Goal: Transaction & Acquisition: Purchase product/service

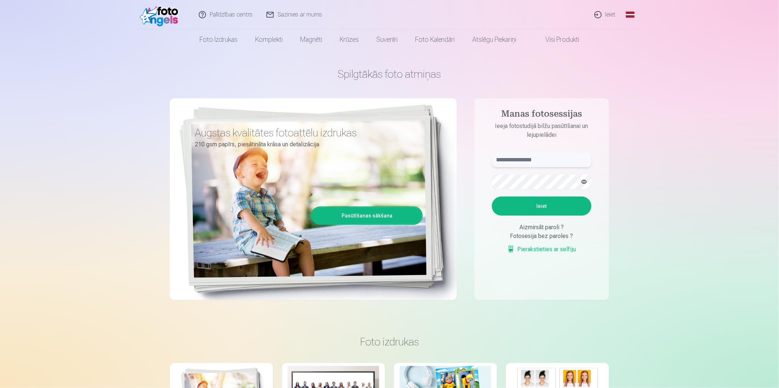
click at [529, 162] on input "text" at bounding box center [542, 159] width 100 height 15
type input "**********"
click at [542, 204] on button "Ieiet" at bounding box center [542, 205] width 100 height 19
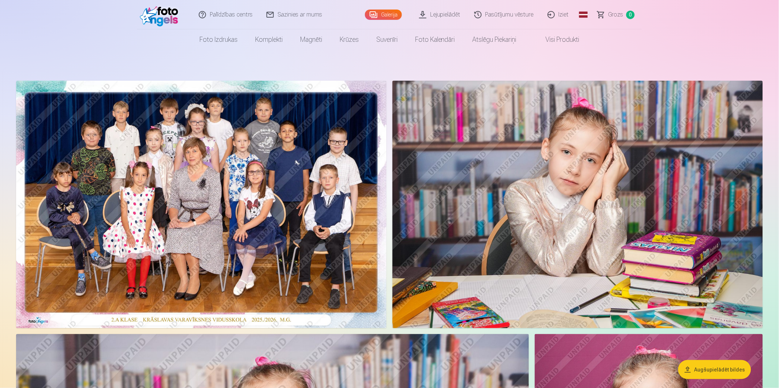
click at [447, 14] on link "Lejupielādēt" at bounding box center [440, 14] width 55 height 29
click at [236, 200] on img at bounding box center [201, 204] width 371 height 247
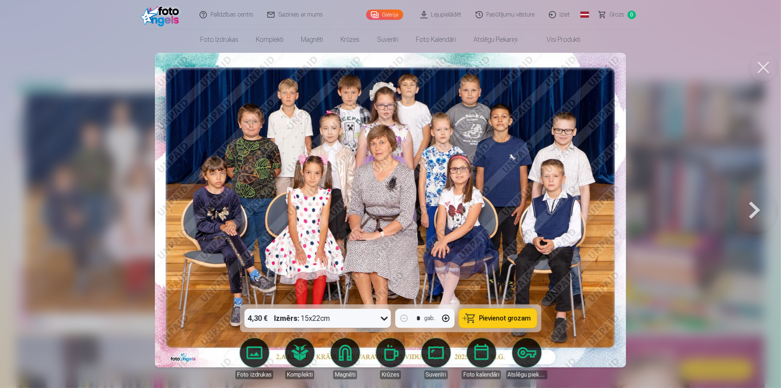
click at [502, 319] on span "Pievienot grozam" at bounding box center [505, 318] width 52 height 7
click at [760, 211] on button at bounding box center [754, 210] width 47 height 174
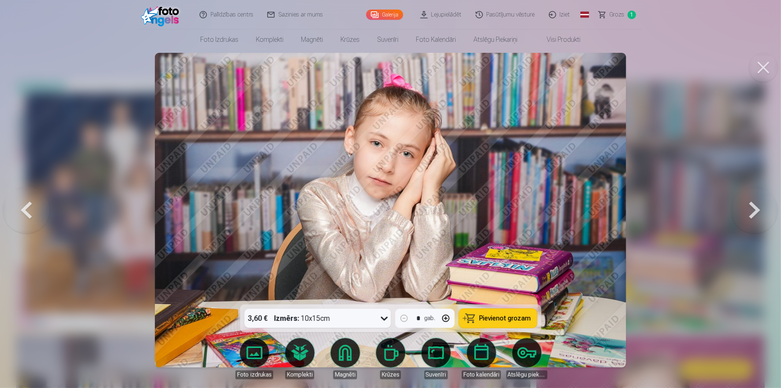
click at [755, 210] on button at bounding box center [754, 210] width 47 height 174
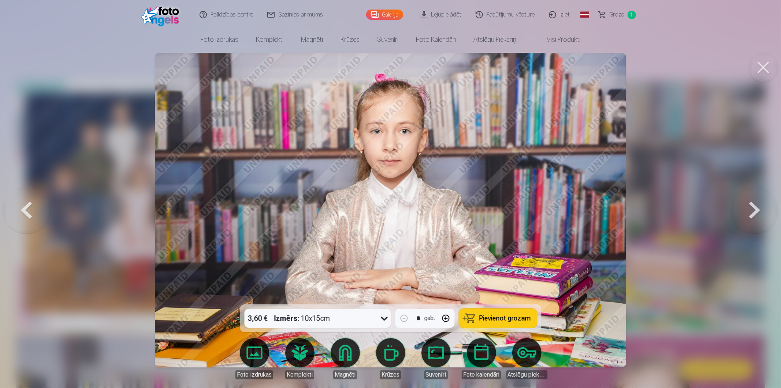
click at [755, 210] on button at bounding box center [754, 210] width 47 height 174
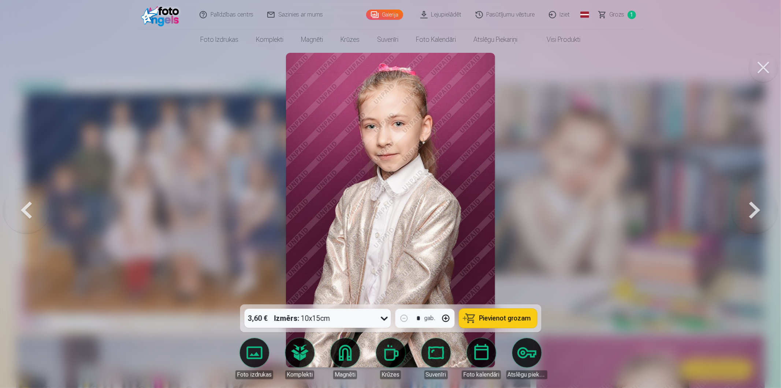
click at [755, 210] on button at bounding box center [754, 210] width 47 height 174
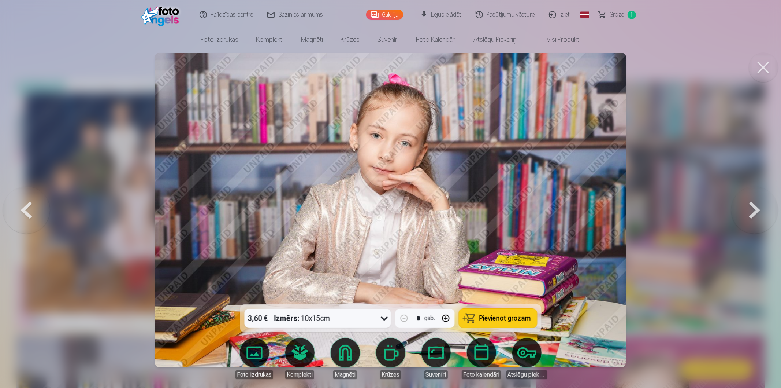
click at [22, 214] on button at bounding box center [26, 210] width 47 height 174
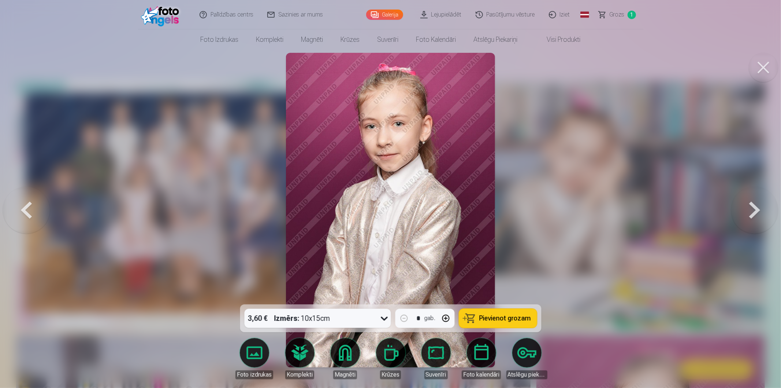
click at [22, 214] on button at bounding box center [26, 210] width 47 height 174
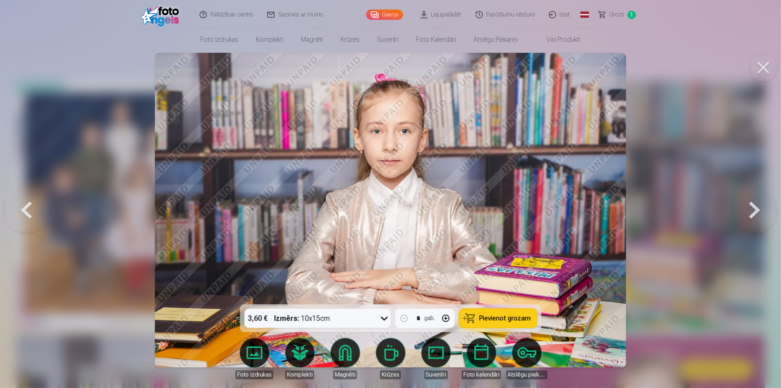
click at [22, 214] on button at bounding box center [26, 210] width 47 height 174
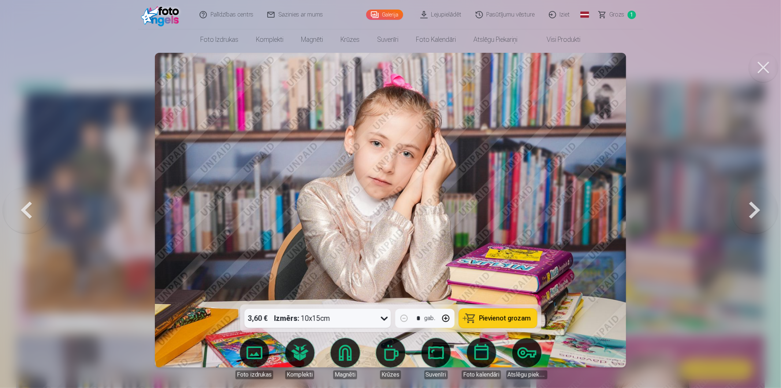
click at [22, 214] on button at bounding box center [26, 210] width 47 height 174
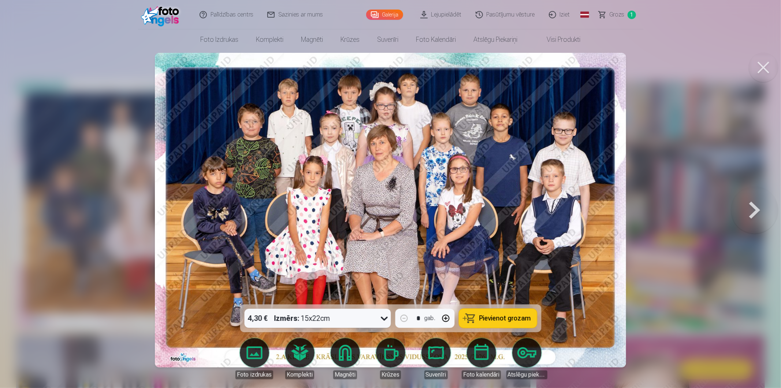
click at [752, 213] on button at bounding box center [754, 210] width 47 height 174
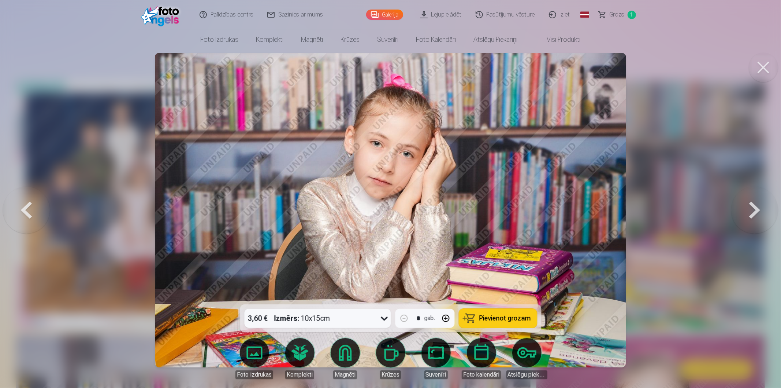
click at [752, 213] on button at bounding box center [754, 210] width 47 height 174
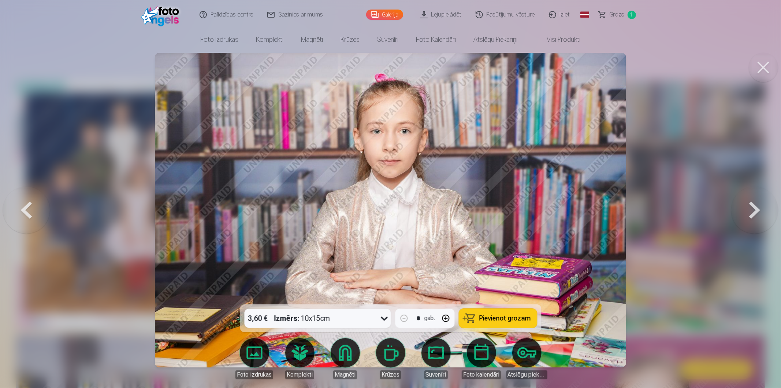
click at [752, 213] on button at bounding box center [754, 210] width 47 height 174
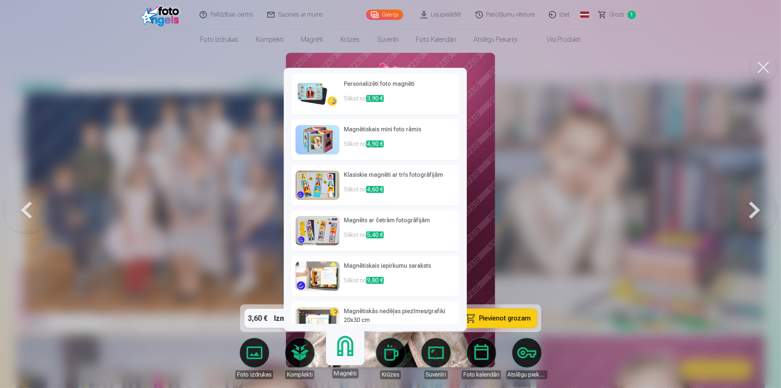
click at [345, 353] on link "Magnēti" at bounding box center [345, 355] width 45 height 45
click at [365, 94] on p "Sākot no 3,90 €" at bounding box center [399, 101] width 111 height 15
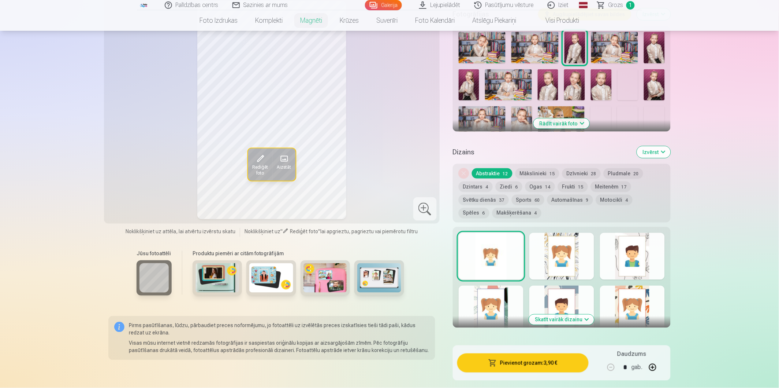
scroll to position [163, 0]
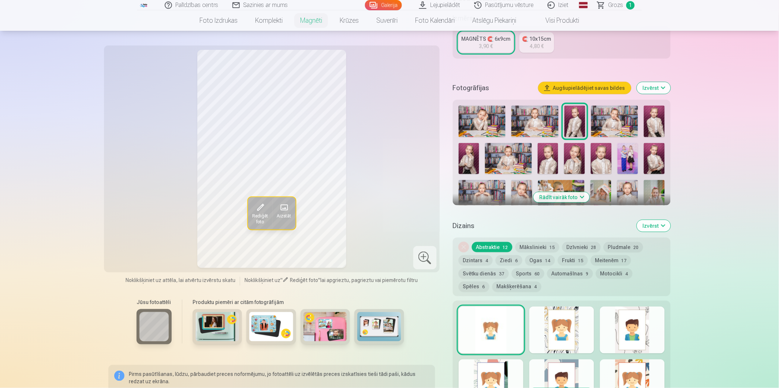
click at [563, 314] on div at bounding box center [562, 329] width 65 height 47
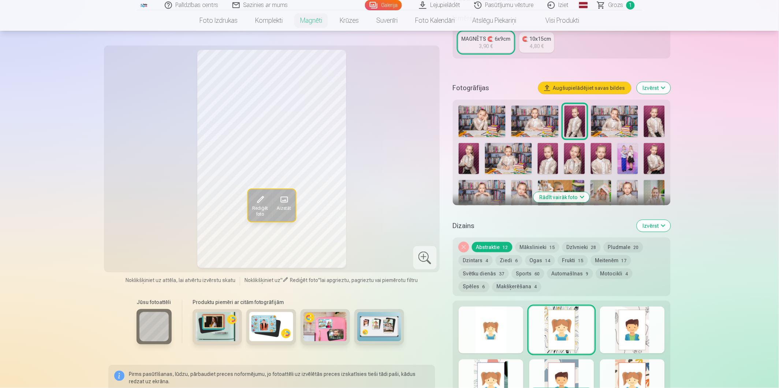
click at [622, 333] on div at bounding box center [632, 329] width 65 height 47
click at [573, 362] on div at bounding box center [562, 382] width 65 height 47
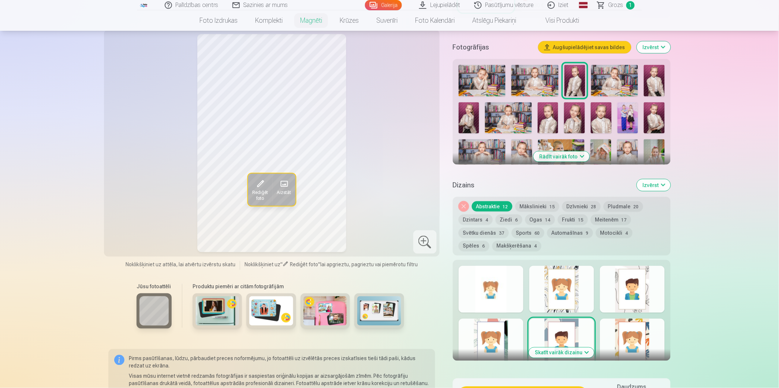
click at [619, 325] on div at bounding box center [632, 341] width 65 height 47
click at [586, 347] on button "Skatīt vairāk dizainu" at bounding box center [561, 352] width 65 height 10
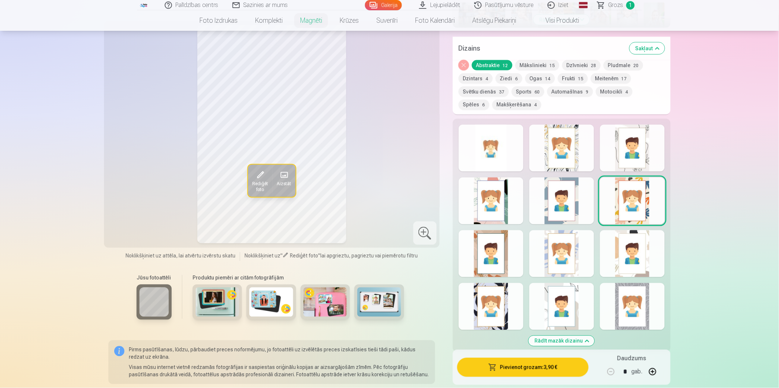
scroll to position [325, 0]
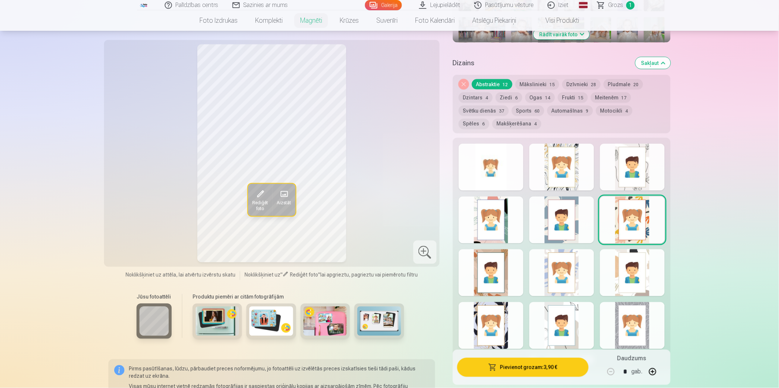
click at [563, 252] on div at bounding box center [562, 272] width 65 height 47
click at [485, 264] on div at bounding box center [491, 272] width 65 height 47
click at [623, 314] on div at bounding box center [632, 325] width 65 height 47
click at [631, 210] on div at bounding box center [632, 219] width 65 height 47
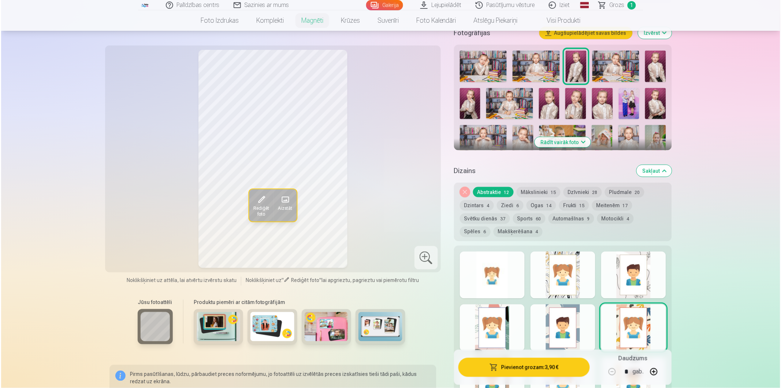
scroll to position [203, 0]
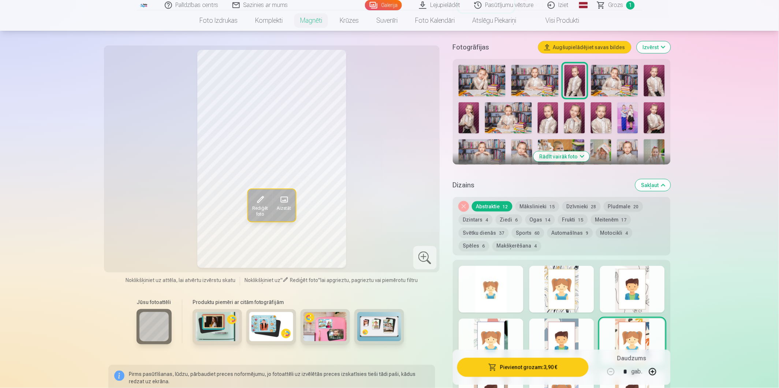
click at [536, 368] on button "Pievienot grozam : 3,90 €" at bounding box center [522, 366] width 131 height 19
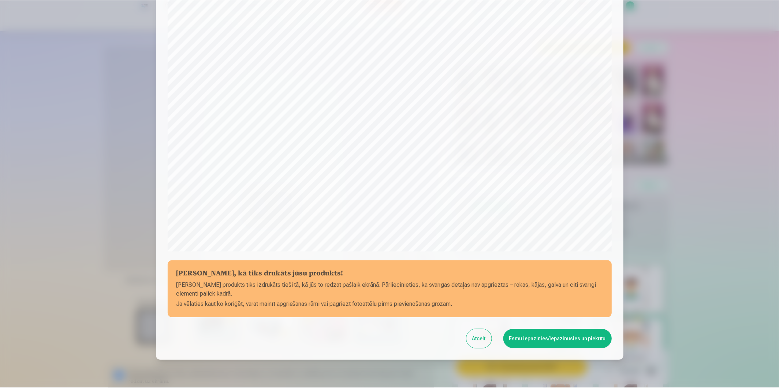
scroll to position [122, 0]
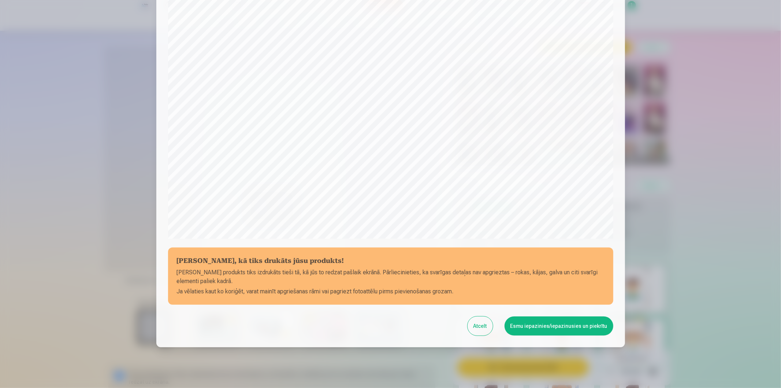
click at [548, 325] on button "Esmu iepazinies/iepazinusies un piekrītu" at bounding box center [559, 325] width 109 height 19
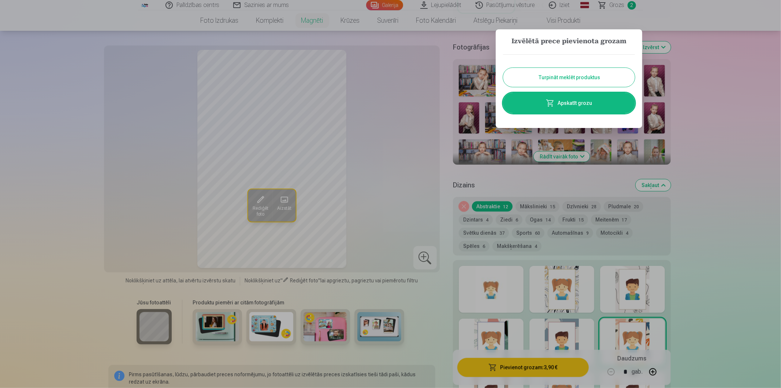
click at [570, 78] on button "Turpināt meklēt produktus" at bounding box center [569, 77] width 132 height 19
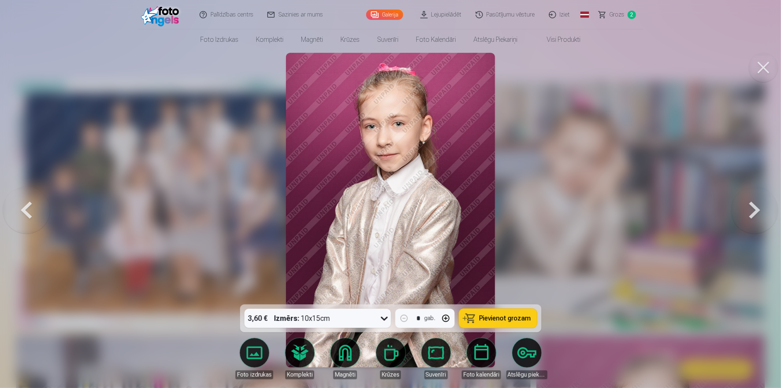
click at [753, 212] on button at bounding box center [754, 210] width 47 height 174
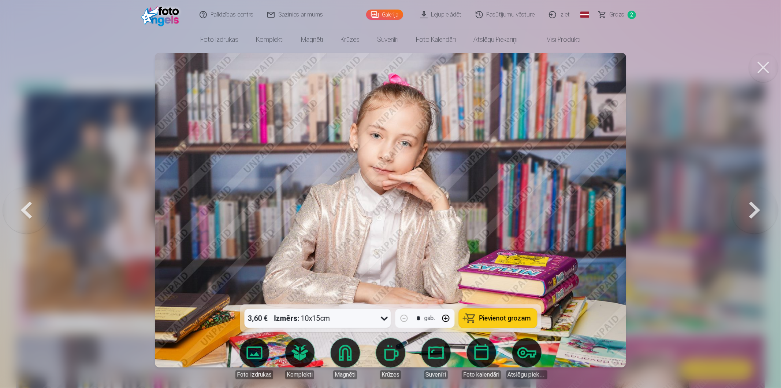
click at [753, 212] on button at bounding box center [754, 210] width 47 height 174
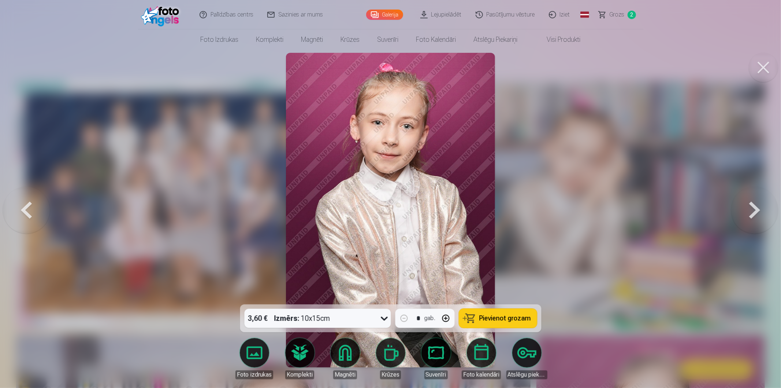
click at [753, 212] on button at bounding box center [754, 210] width 47 height 174
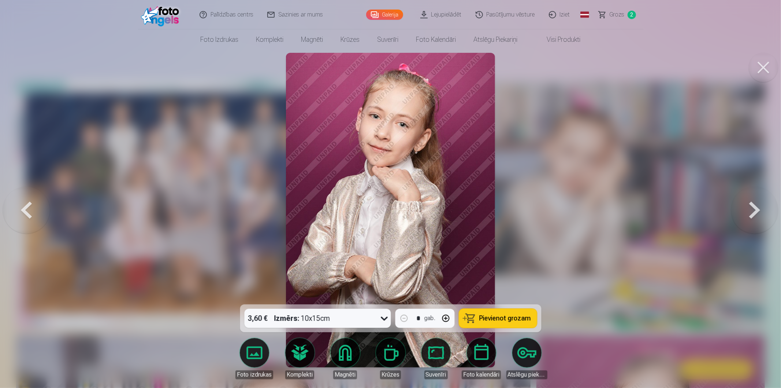
click at [753, 212] on button at bounding box center [754, 210] width 47 height 174
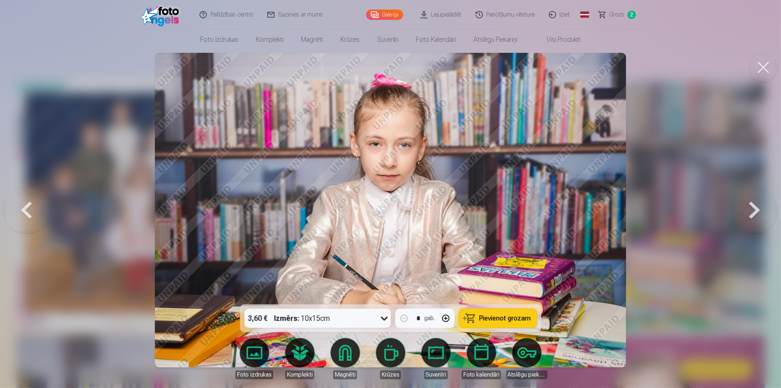
click at [753, 212] on button at bounding box center [754, 210] width 47 height 174
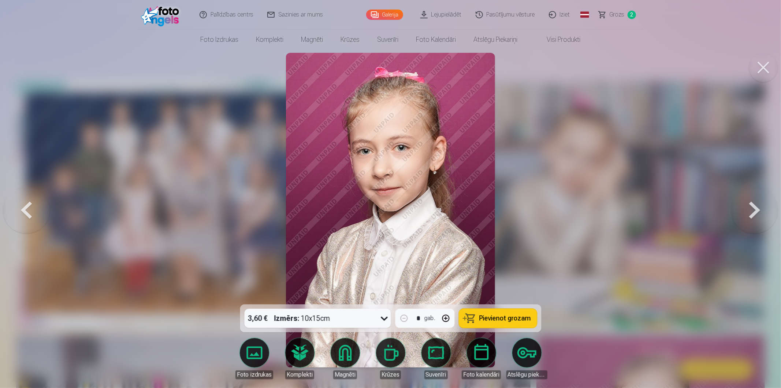
click at [753, 212] on button at bounding box center [754, 210] width 47 height 174
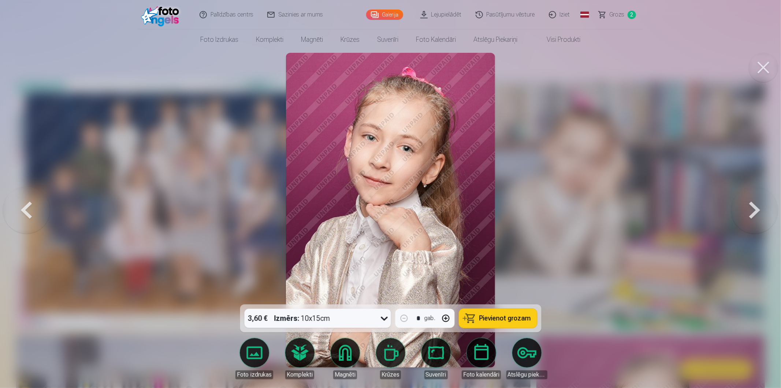
click at [753, 212] on button at bounding box center [754, 210] width 47 height 174
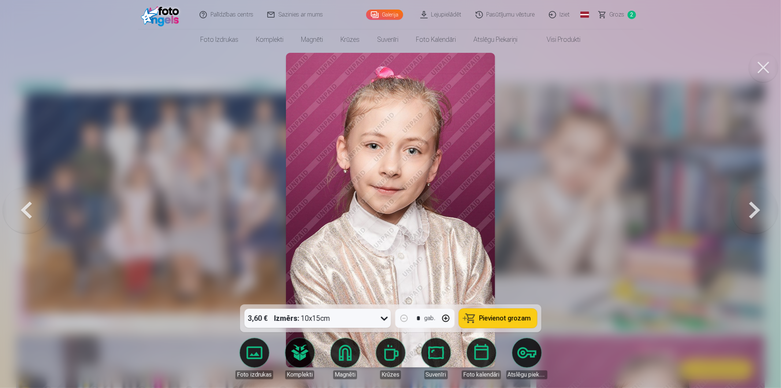
click at [749, 212] on button at bounding box center [754, 210] width 47 height 174
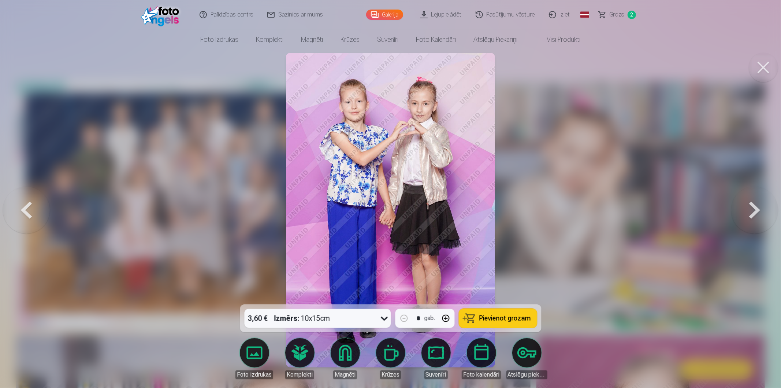
click at [749, 212] on button at bounding box center [754, 210] width 47 height 174
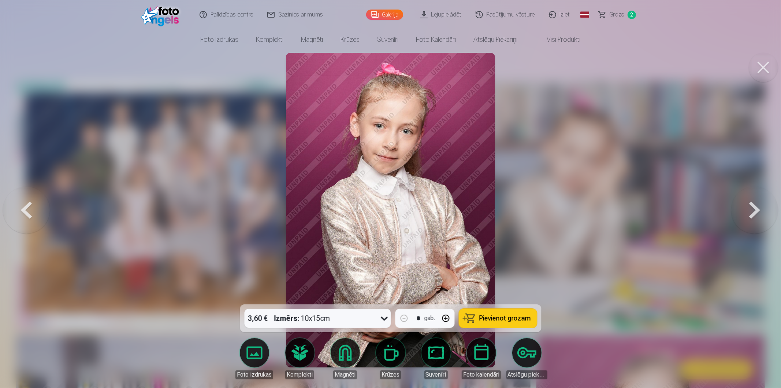
click at [21, 214] on button at bounding box center [26, 210] width 47 height 174
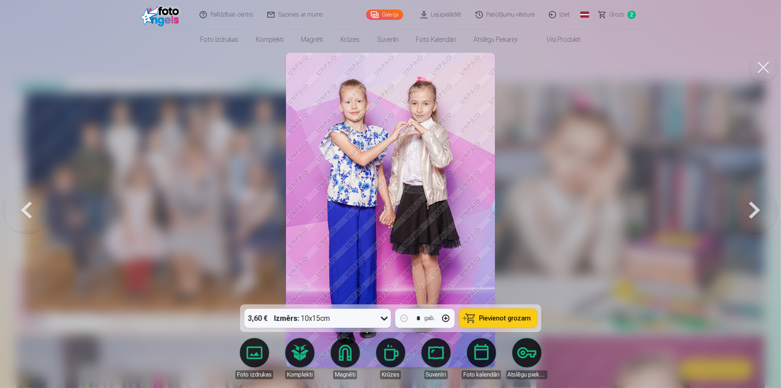
click at [521, 317] on span "Pievienot grozam" at bounding box center [505, 318] width 52 height 7
click at [757, 208] on button at bounding box center [754, 210] width 47 height 174
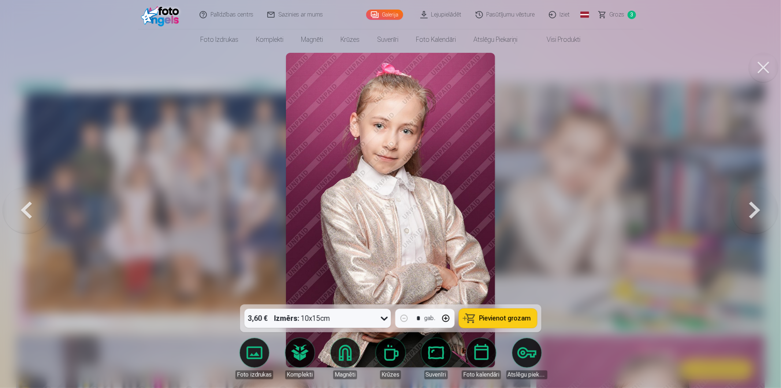
click at [757, 208] on button at bounding box center [754, 210] width 47 height 174
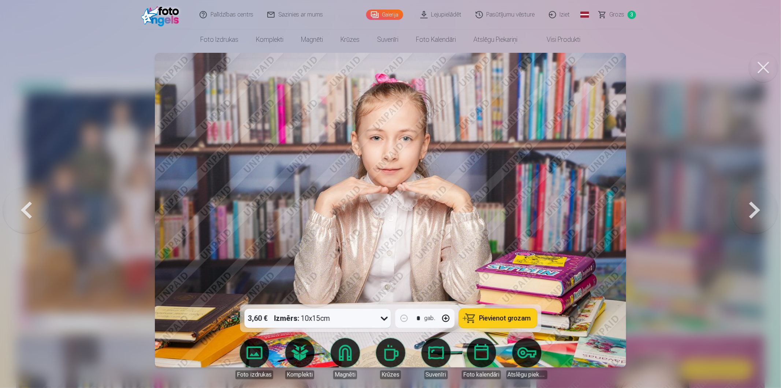
click at [757, 208] on button at bounding box center [754, 210] width 47 height 174
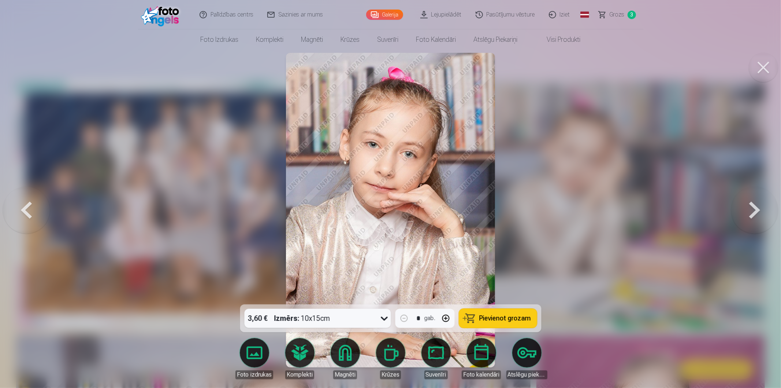
click at [757, 208] on button at bounding box center [754, 210] width 47 height 174
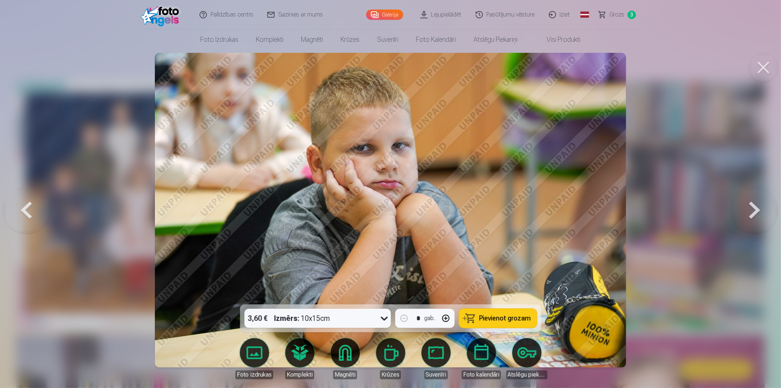
click at [757, 208] on button at bounding box center [754, 210] width 47 height 174
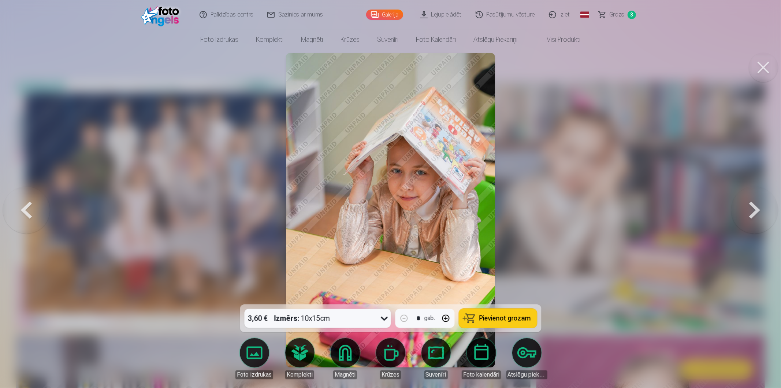
click at [757, 208] on button at bounding box center [754, 210] width 47 height 174
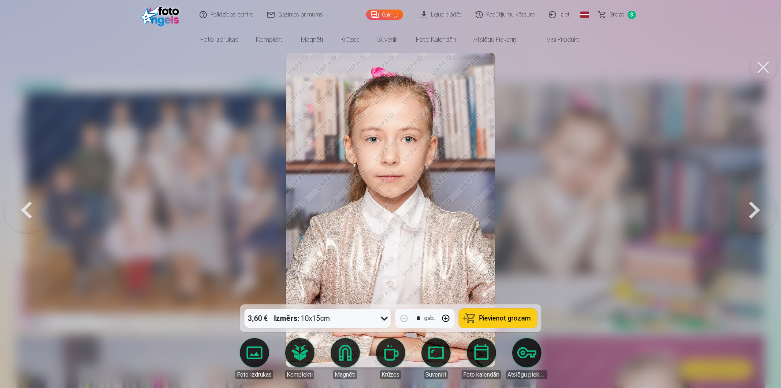
click at [757, 208] on button at bounding box center [754, 210] width 47 height 174
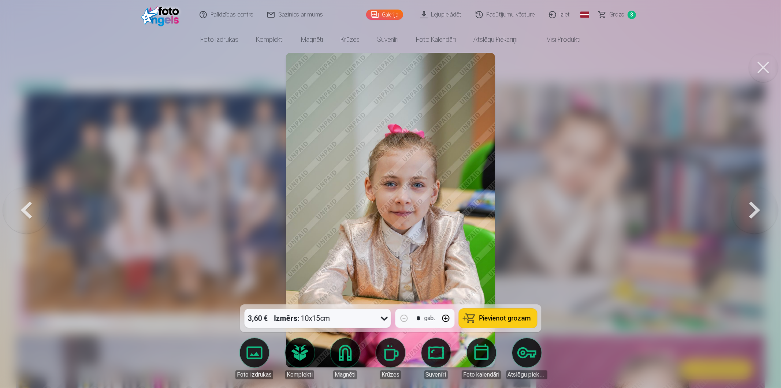
click at [753, 208] on button at bounding box center [754, 210] width 47 height 174
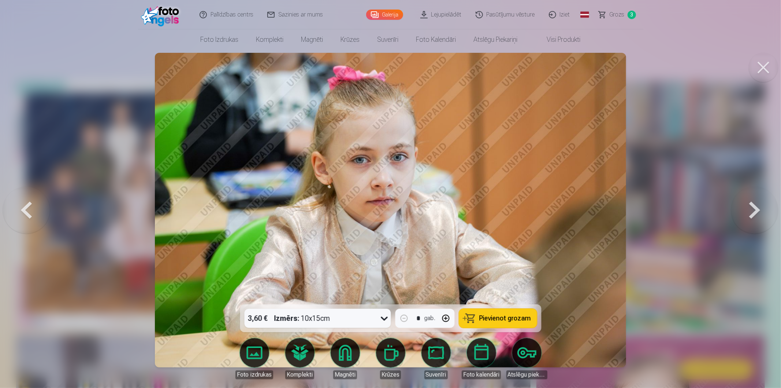
click at [753, 207] on button at bounding box center [754, 210] width 47 height 174
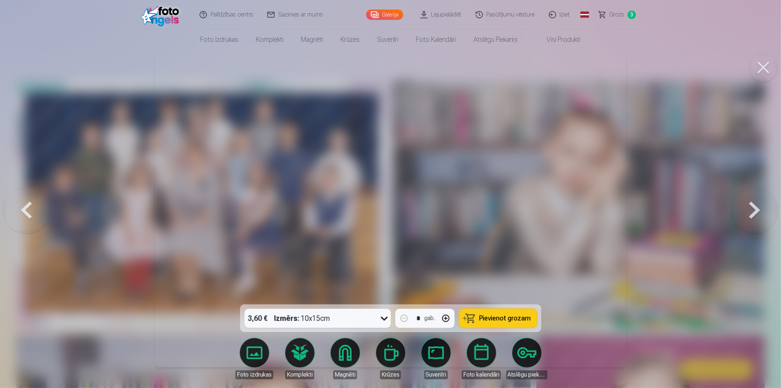
click at [753, 209] on button at bounding box center [754, 210] width 47 height 174
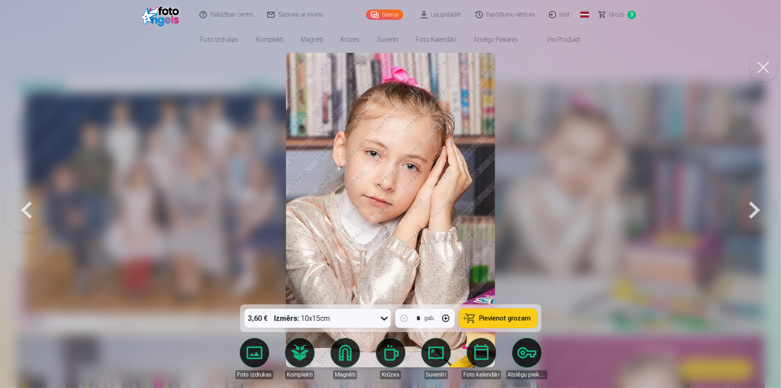
click at [753, 209] on button at bounding box center [754, 210] width 47 height 174
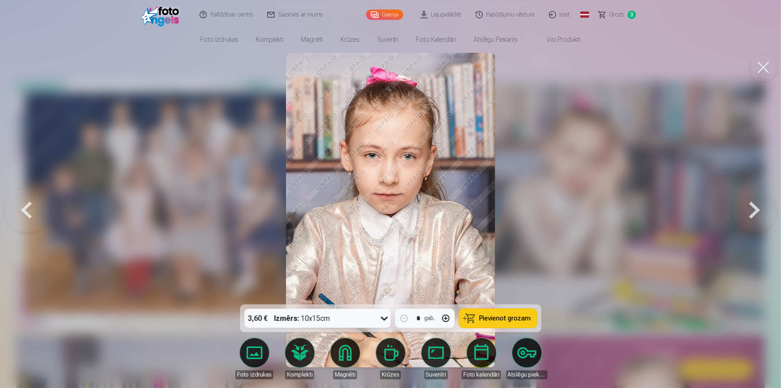
click at [753, 209] on button at bounding box center [754, 210] width 47 height 174
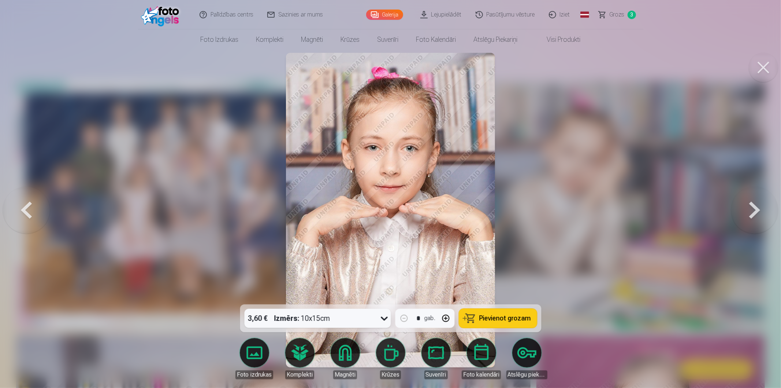
click at [753, 209] on button at bounding box center [754, 210] width 47 height 174
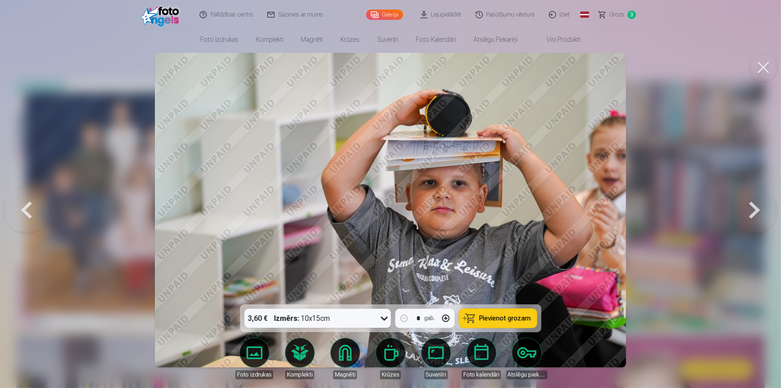
click at [753, 209] on button at bounding box center [754, 210] width 47 height 174
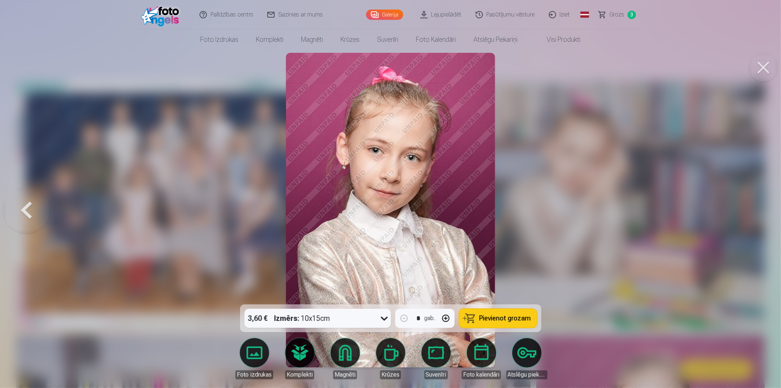
click at [753, 209] on div at bounding box center [390, 194] width 781 height 388
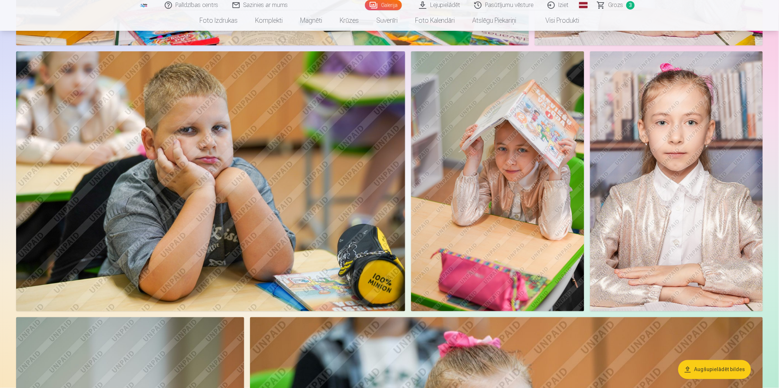
scroll to position [2075, 0]
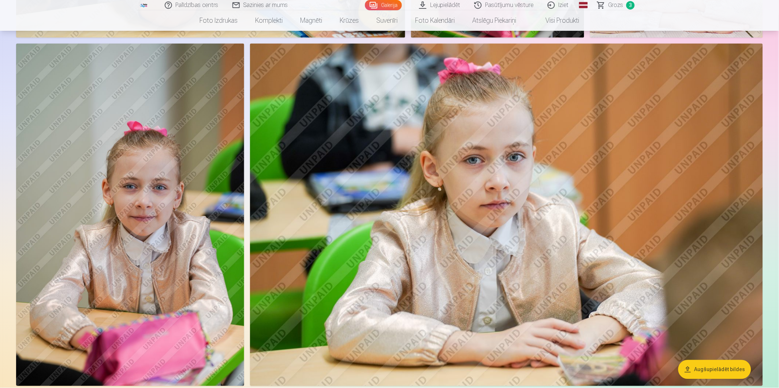
click at [141, 185] on img at bounding box center [130, 215] width 228 height 342
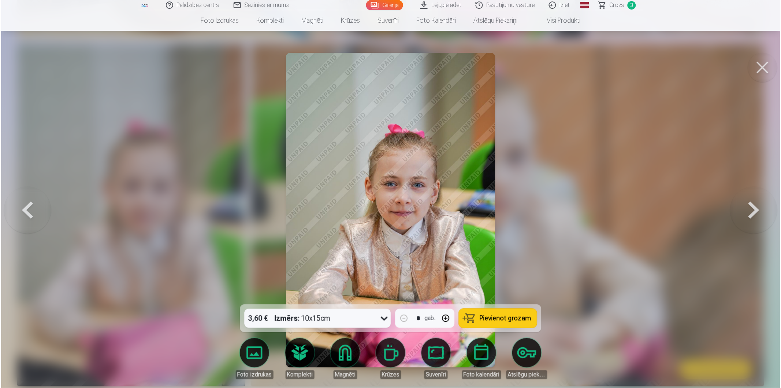
scroll to position [2161, 0]
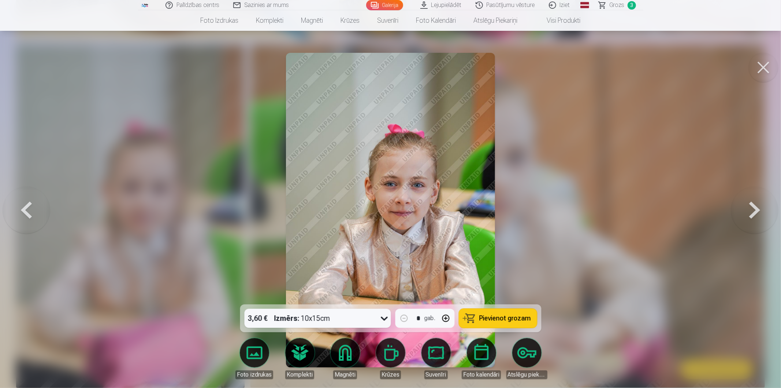
click at [448, 316] on button "button" at bounding box center [446, 318] width 18 height 18
click at [446, 316] on button "button" at bounding box center [446, 318] width 18 height 18
click at [491, 317] on span "Pievienot grozam" at bounding box center [505, 318] width 52 height 7
type input "*"
click at [616, 6] on span "Grozs" at bounding box center [617, 5] width 15 height 9
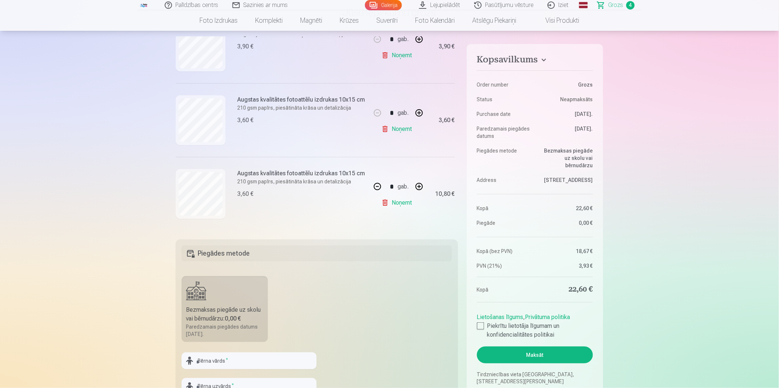
scroll to position [81, 0]
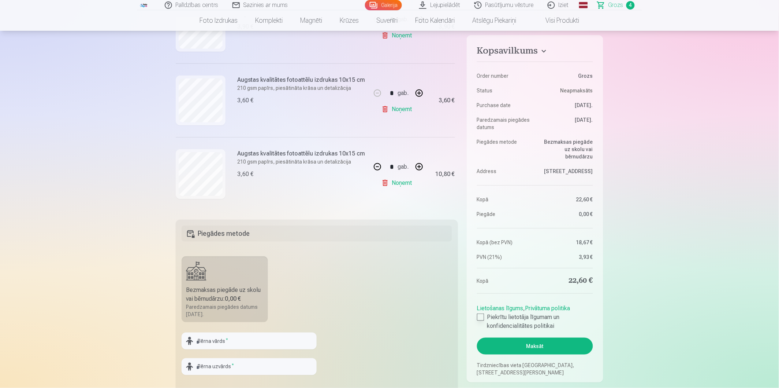
click at [481, 315] on div at bounding box center [480, 316] width 7 height 7
click at [541, 343] on button "Maksāt" at bounding box center [535, 345] width 116 height 17
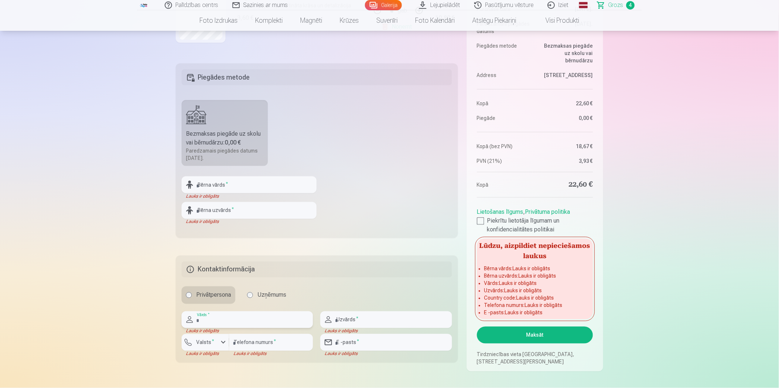
scroll to position [244, 0]
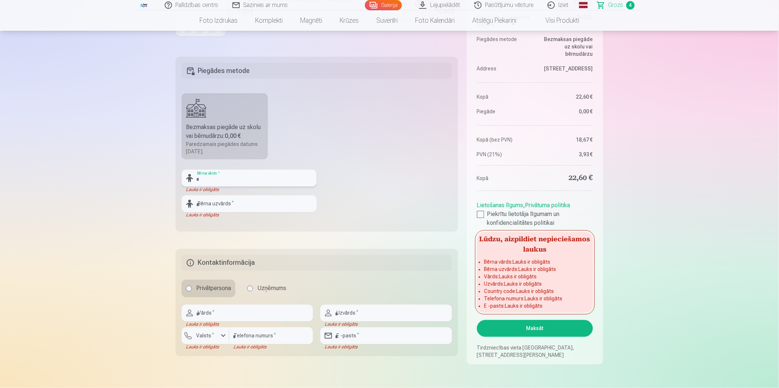
click at [223, 178] on input "text" at bounding box center [249, 178] width 135 height 17
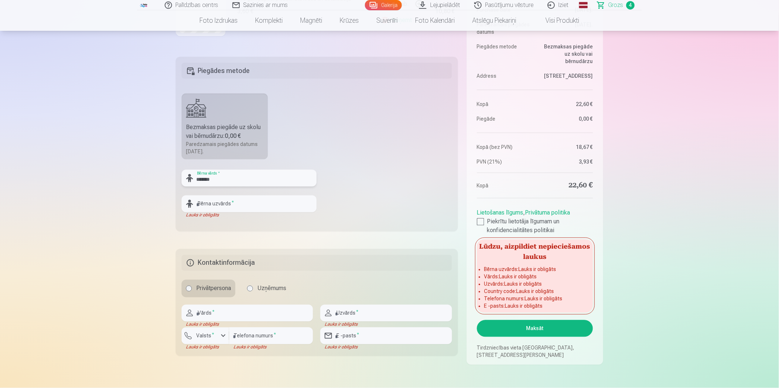
type input "*******"
click at [225, 205] on input "text" at bounding box center [249, 203] width 135 height 17
type input "*******"
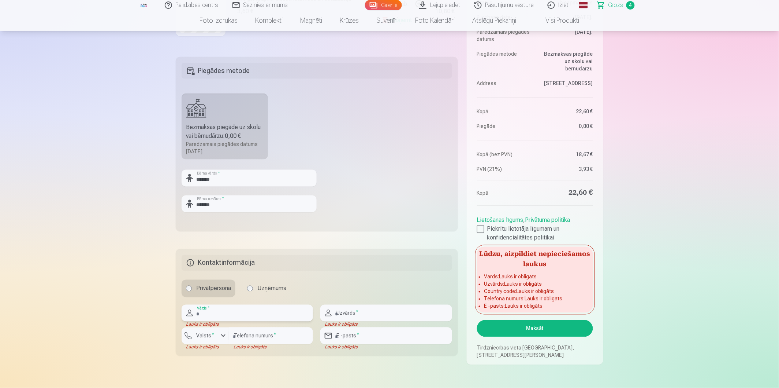
click at [213, 316] on input "text" at bounding box center [247, 312] width 131 height 17
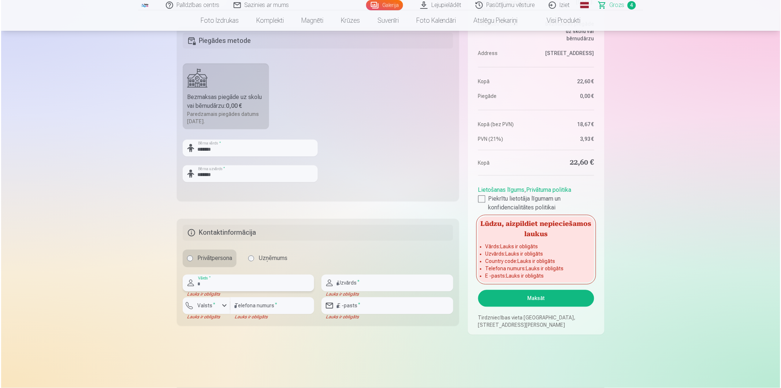
scroll to position [325, 0]
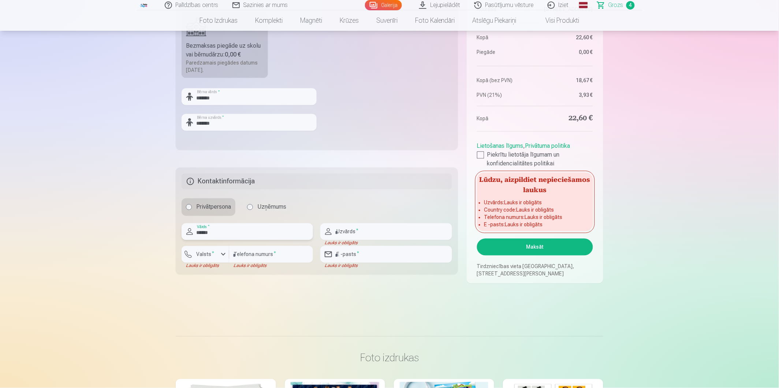
type input "******"
click at [346, 235] on input "text" at bounding box center [385, 231] width 131 height 17
type input "*******"
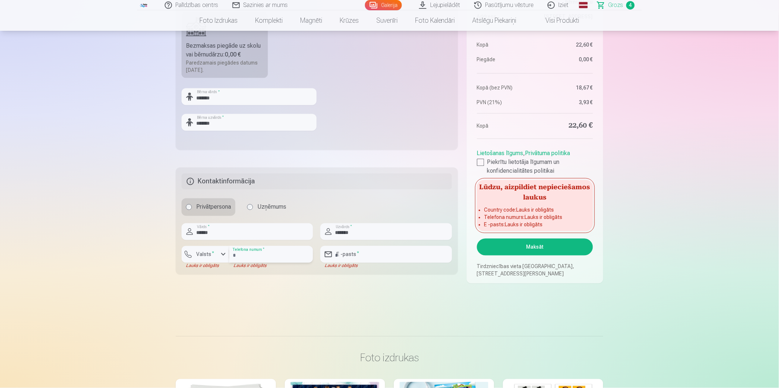
click at [246, 257] on input "number" at bounding box center [271, 254] width 84 height 17
type input "********"
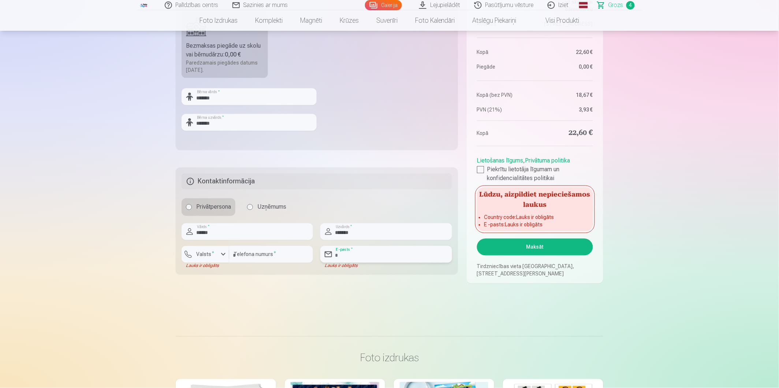
click at [346, 257] on input "email" at bounding box center [385, 254] width 131 height 17
type input "**********"
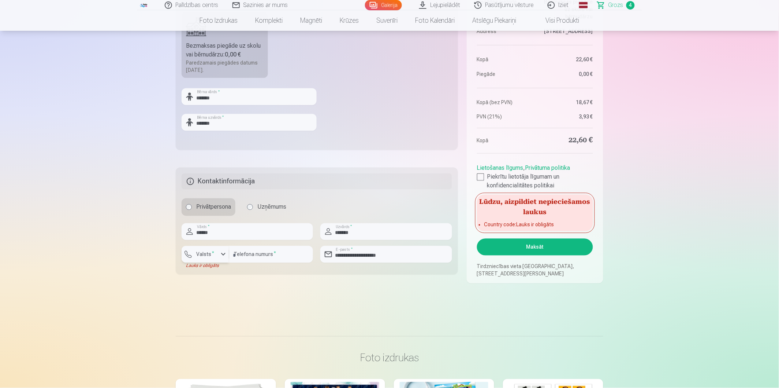
click at [222, 252] on div "button" at bounding box center [223, 254] width 9 height 9
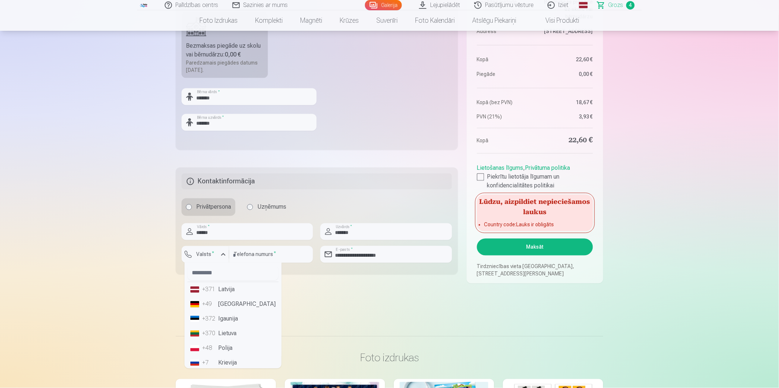
click at [223, 289] on li "+371 Latvija" at bounding box center [233, 289] width 91 height 15
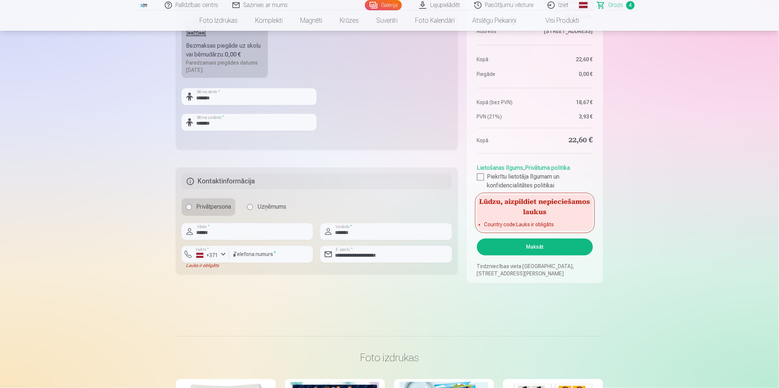
click at [344, 187] on h5 "Kontaktinformācija" at bounding box center [317, 181] width 271 height 16
click at [534, 244] on button "Maksāt" at bounding box center [535, 246] width 116 height 17
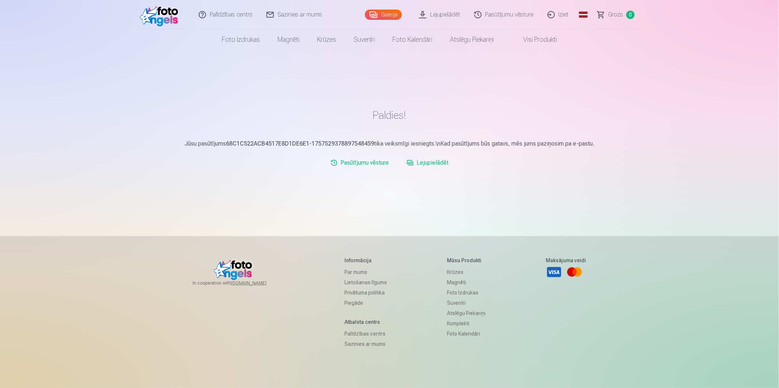
click at [500, 12] on link "Pasūtījumu vēsture" at bounding box center [504, 14] width 73 height 29
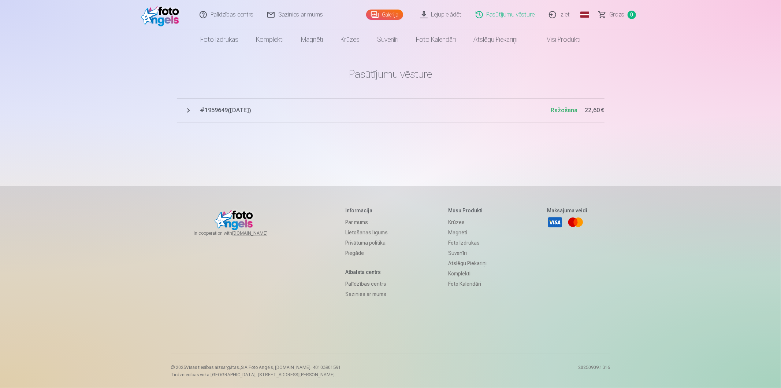
click at [234, 114] on span "# 1959649 ( [DATE] )" at bounding box center [375, 110] width 351 height 9
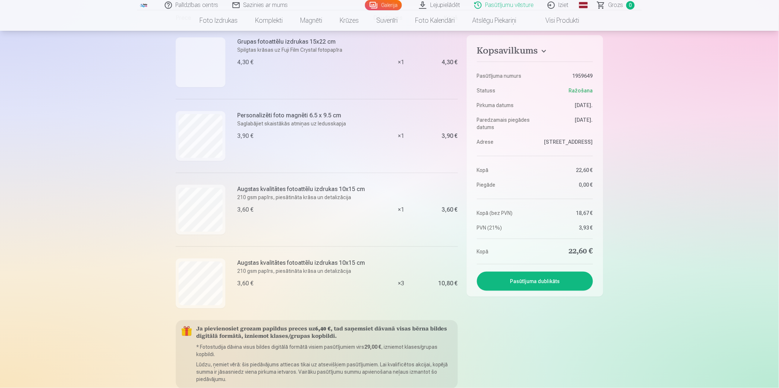
scroll to position [163, 0]
